Goal: Information Seeking & Learning: Learn about a topic

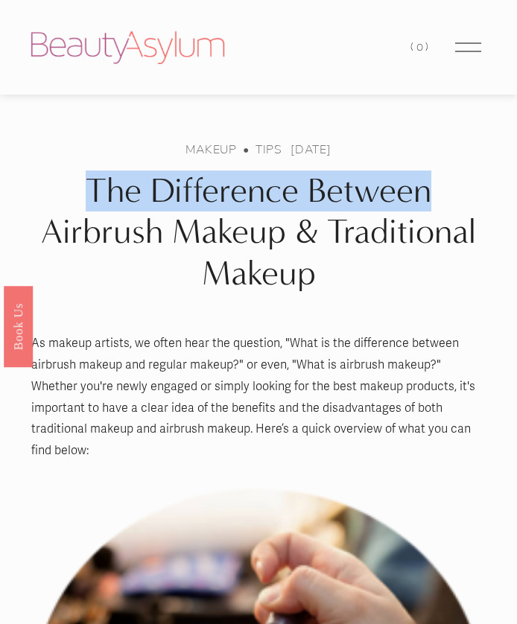
drag, startPoint x: 87, startPoint y: 186, endPoint x: 454, endPoint y: 202, distance: 366.8
click at [454, 202] on h1 "The Difference Between Airbrush Makeup & Traditional Makeup" at bounding box center [258, 233] width 455 height 124
click at [85, 183] on h1 "The Difference Between Airbrush Makeup & Traditional Makeup" at bounding box center [258, 233] width 455 height 124
drag, startPoint x: 92, startPoint y: 188, endPoint x: 436, endPoint y: 200, distance: 344.3
click at [436, 200] on h1 "The Difference Between Airbrush Makeup & Traditional Makeup" at bounding box center [258, 233] width 455 height 124
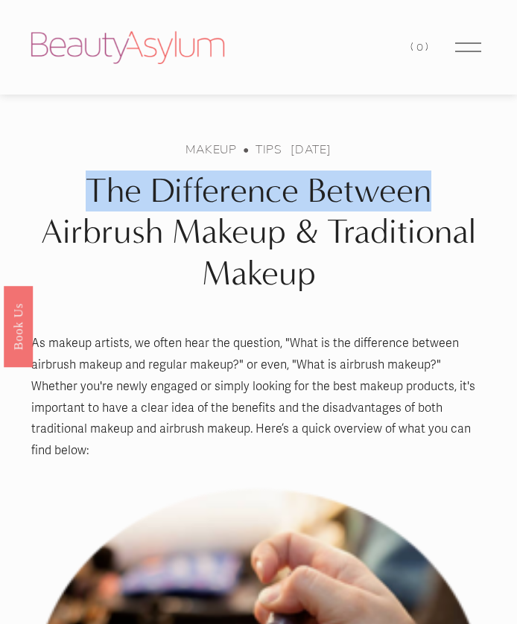
copy h1 "The Difference Between"
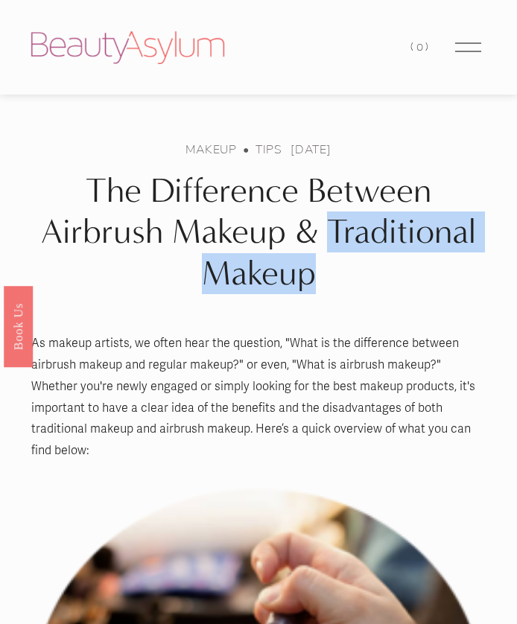
drag, startPoint x: 311, startPoint y: 279, endPoint x: 331, endPoint y: 232, distance: 50.4
click at [331, 232] on h1 "The Difference Between Airbrush Makeup & Traditional Makeup" at bounding box center [258, 233] width 455 height 124
copy h1 "Traditional Makeup"
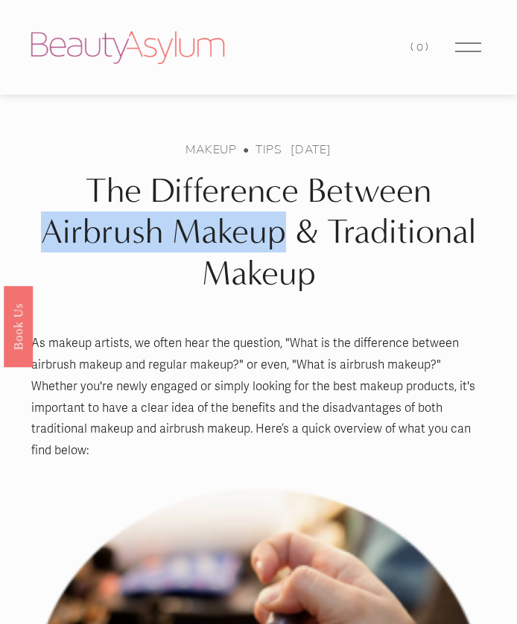
drag, startPoint x: 45, startPoint y: 232, endPoint x: 279, endPoint y: 238, distance: 234.0
click at [279, 238] on h1 "The Difference Between Airbrush Makeup & Traditional Makeup" at bounding box center [258, 233] width 455 height 124
copy h1 "Airbrush Makeup"
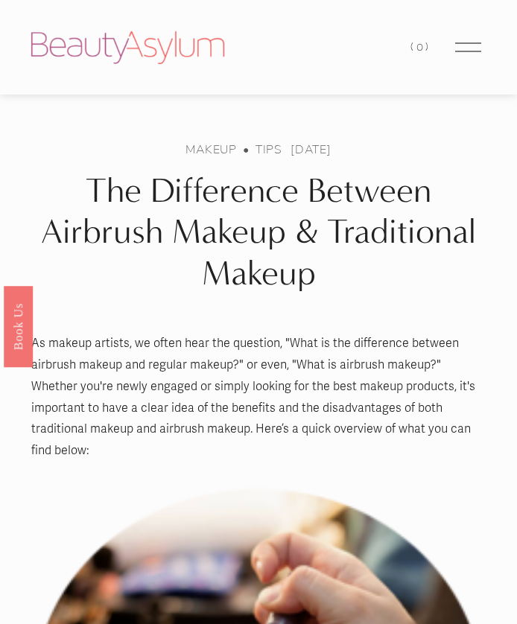
click at [410, 180] on h1 "The Difference Between Airbrush Makeup & Traditional Makeup" at bounding box center [258, 233] width 455 height 124
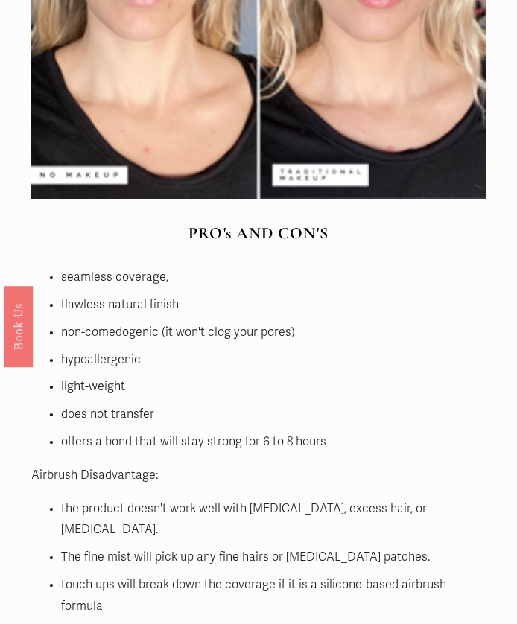
scroll to position [6353, 0]
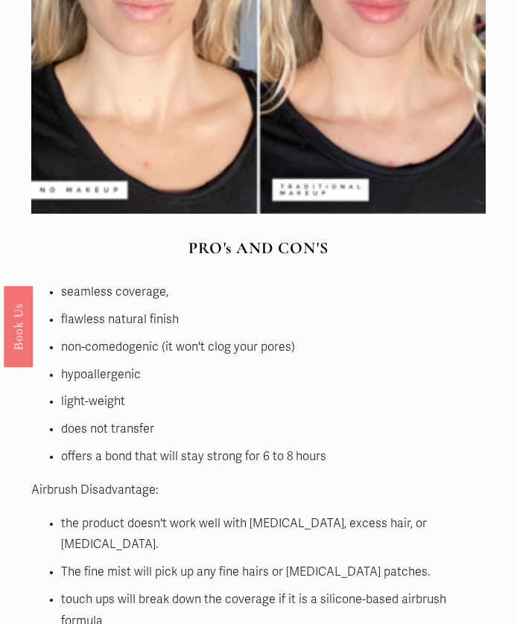
drag, startPoint x: 323, startPoint y: 369, endPoint x: 31, endPoint y: 206, distance: 333.8
click at [31, 282] on ul "seamless coverage, flawless natural finish non-comedogenic (it won't clog your …" at bounding box center [258, 375] width 455 height 186
copy ul "seamless coverage, flawless natural finish non-comedogenic (it won't clog your …"
click at [197, 446] on p "offers a bond that will stay strong for 6 to 8 hours" at bounding box center [273, 457] width 425 height 22
click at [85, 480] on p "Airbrush Disadvantage:" at bounding box center [258, 491] width 455 height 22
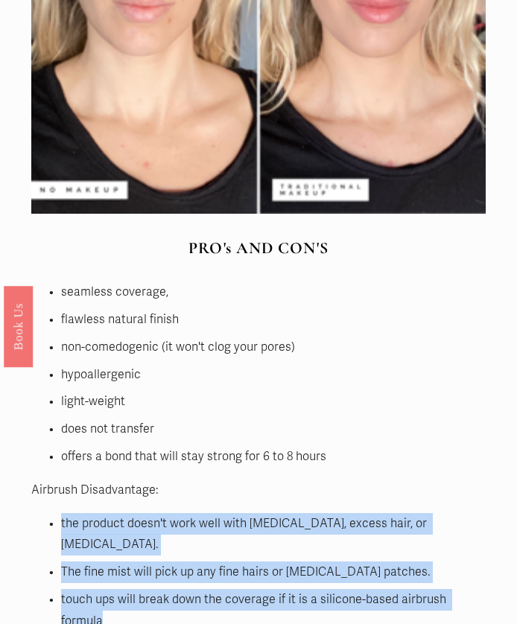
drag, startPoint x: 62, startPoint y: 431, endPoint x: 470, endPoint y: 500, distance: 414.0
click at [470, 500] on div "PRO's AND CON'S Airbrush Benefits: seamless coverage, flawless natural finish n…" at bounding box center [259, 438] width 480 height 425
copy ul "the product doesn't work well with [MEDICAL_DATA], excess hair, or [MEDICAL_DAT…"
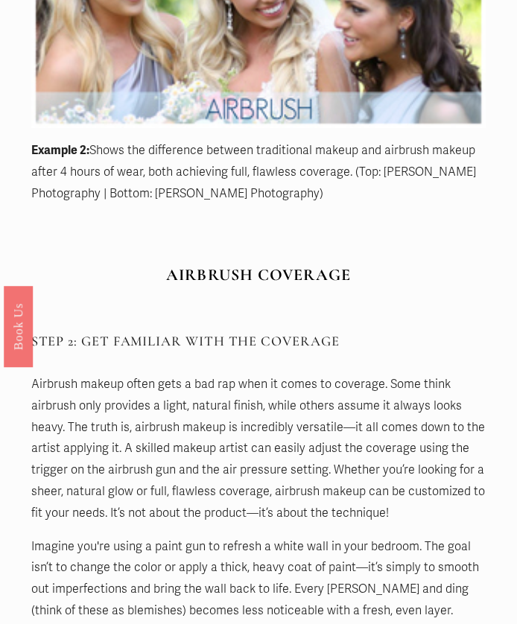
scroll to position [4151, 0]
